Goal: Task Accomplishment & Management: Complete application form

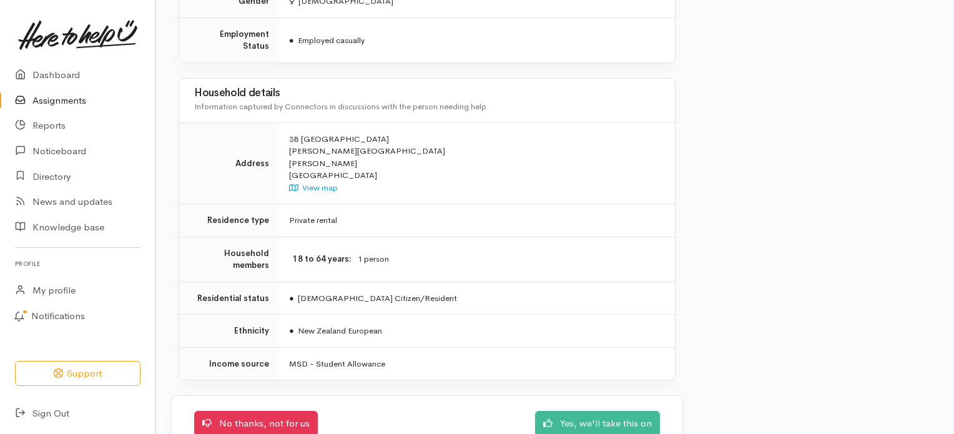
scroll to position [887, 0]
click at [585, 408] on link "Yes, we'll take this on" at bounding box center [597, 421] width 125 height 26
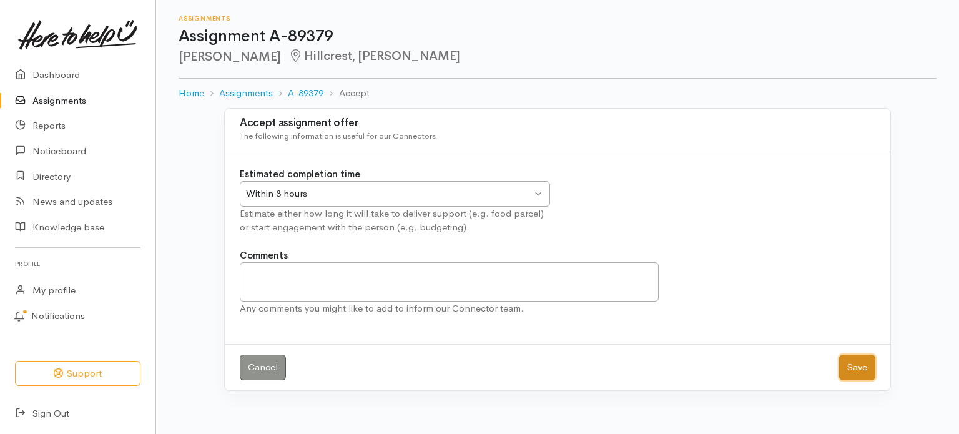
click at [851, 364] on button "Save" at bounding box center [857, 368] width 36 height 26
click at [852, 367] on button "Save" at bounding box center [857, 368] width 36 height 26
